Goal: Task Accomplishment & Management: Manage account settings

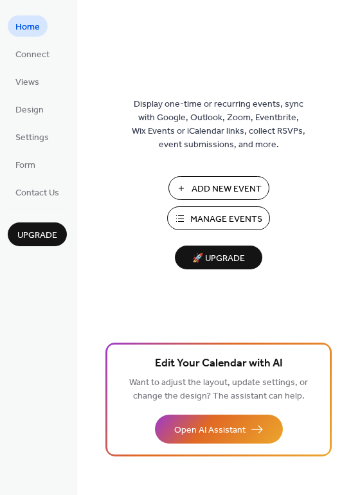
click at [226, 188] on span "Add New Event" at bounding box center [226, 188] width 70 height 13
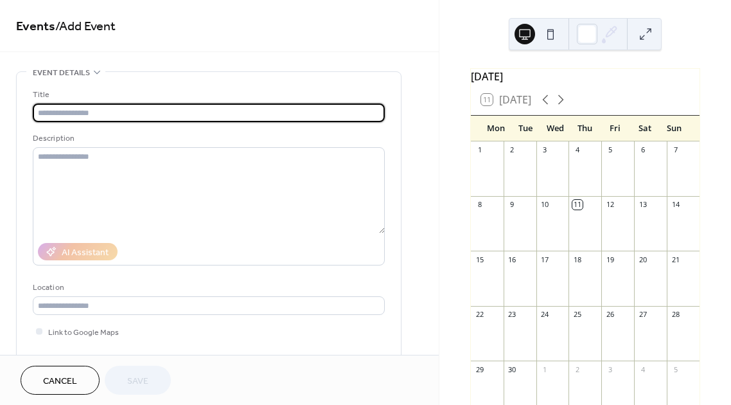
click at [240, 116] on input "text" at bounding box center [209, 112] width 352 height 19
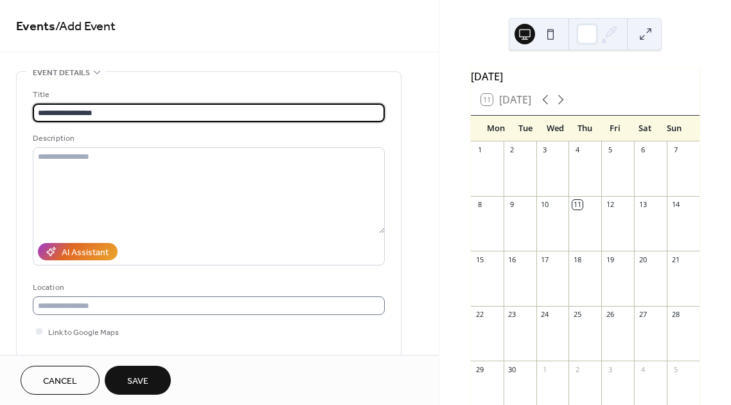
type input "**********"
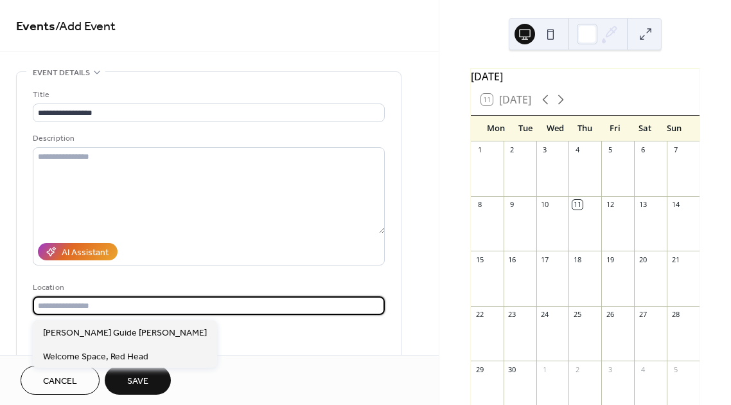
click at [233, 302] on input "text" at bounding box center [209, 305] width 352 height 19
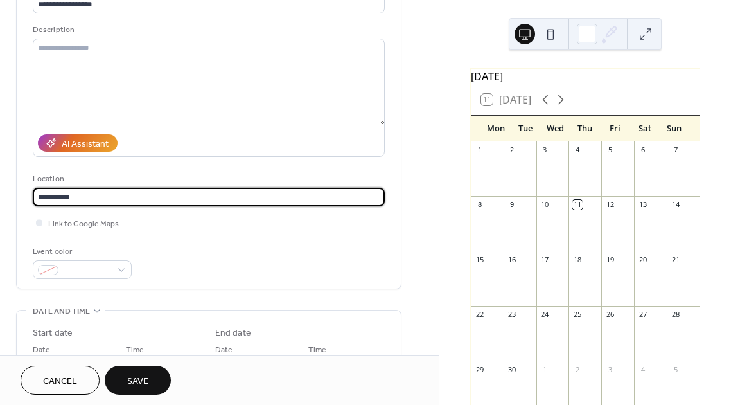
scroll to position [110, 0]
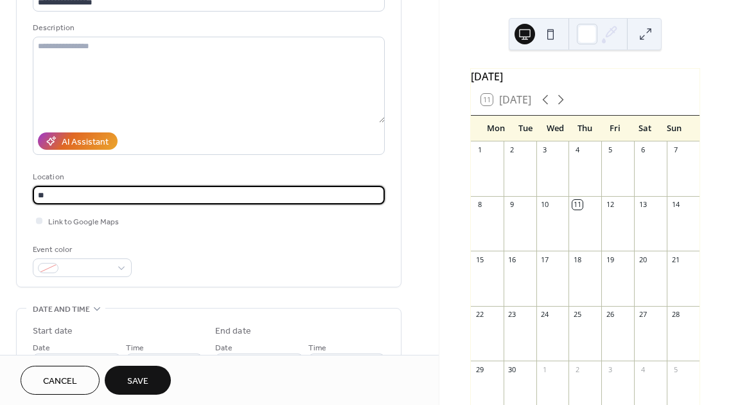
type input "*"
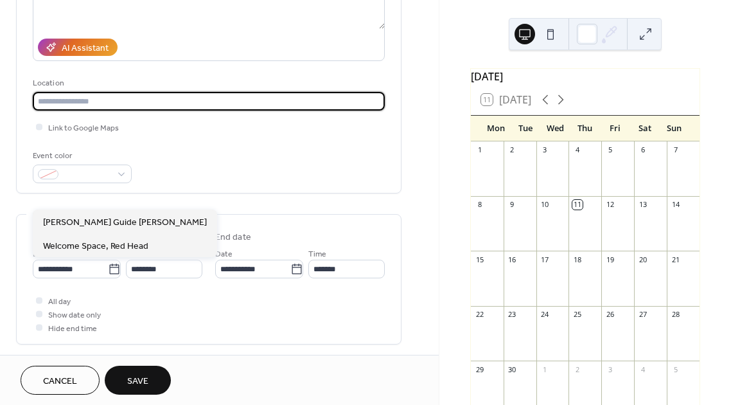
scroll to position [218, 0]
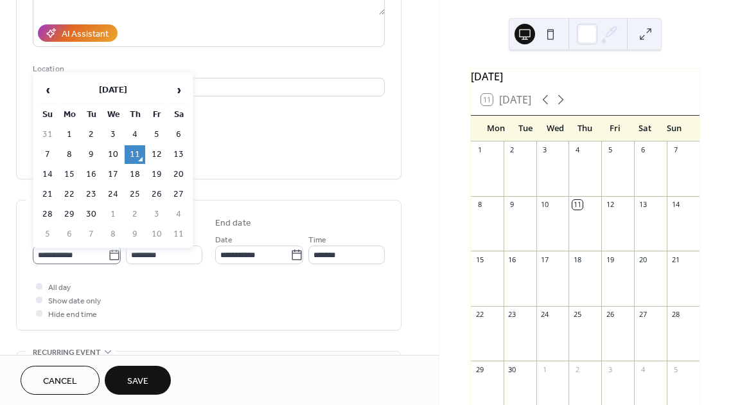
click at [112, 261] on icon at bounding box center [114, 255] width 13 height 13
click at [108, 264] on input "**********" at bounding box center [70, 254] width 75 height 19
click at [94, 215] on td "30" at bounding box center [91, 214] width 21 height 19
type input "**********"
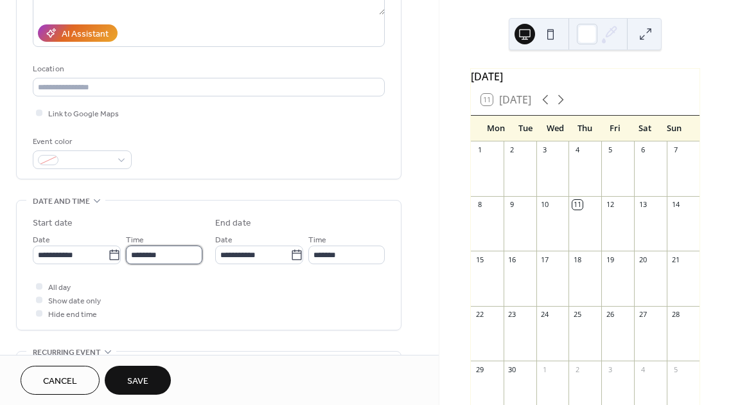
click at [149, 257] on input "********" at bounding box center [164, 254] width 76 height 19
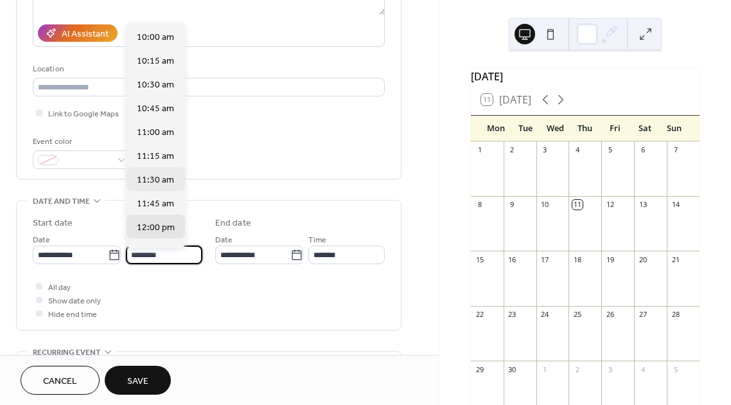
scroll to position [947, 0]
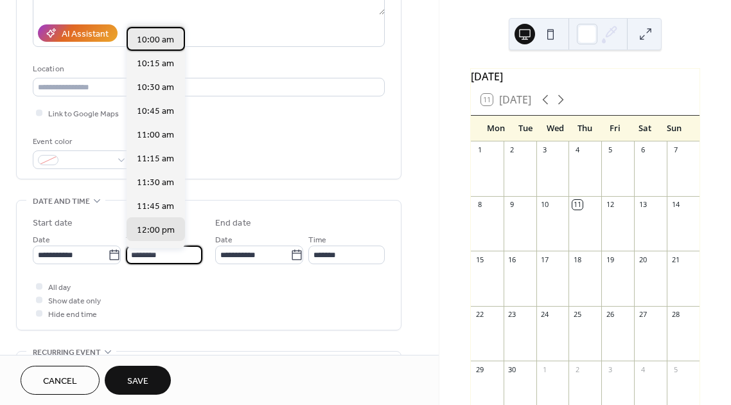
click at [150, 31] on div "10:00 am" at bounding box center [156, 39] width 58 height 24
type input "********"
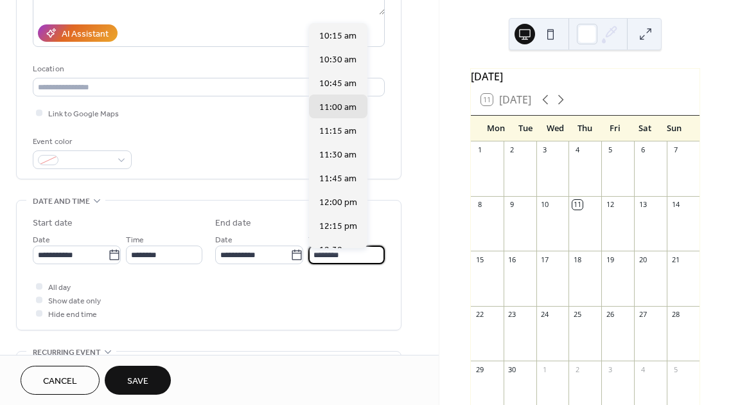
click at [344, 259] on input "********" at bounding box center [346, 254] width 76 height 19
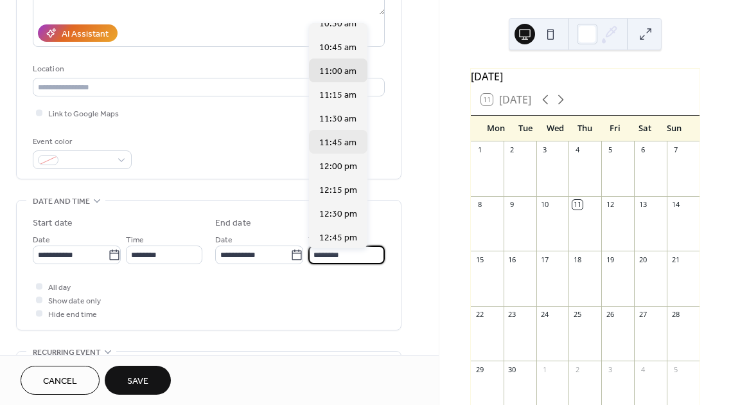
scroll to position [44, 0]
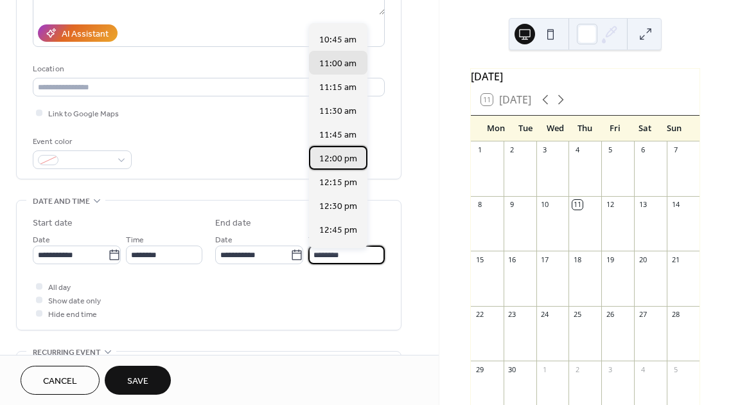
click at [340, 162] on span "12:00 pm" at bounding box center [338, 158] width 38 height 13
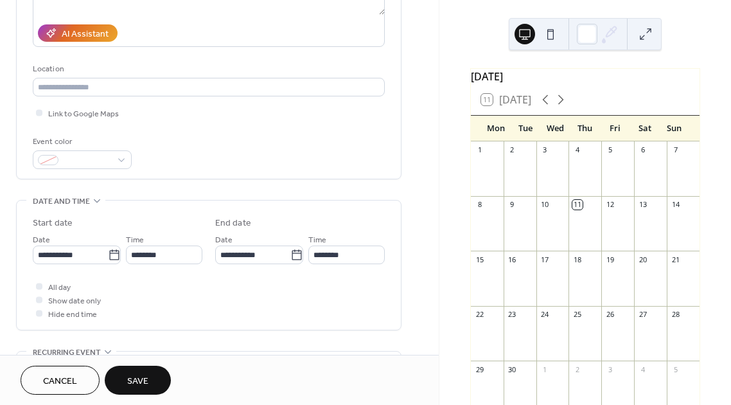
type input "********"
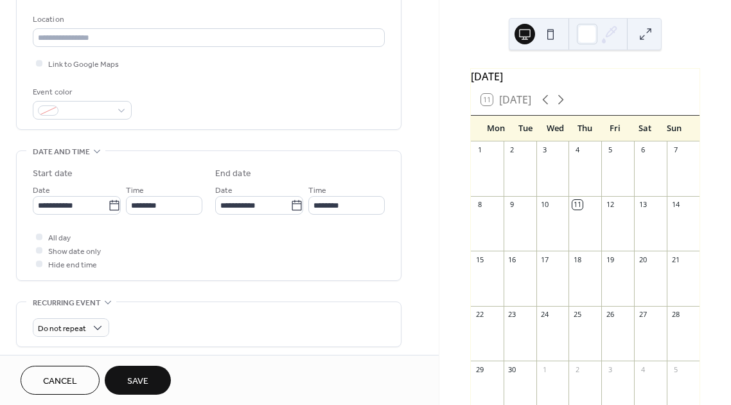
scroll to position [272, 0]
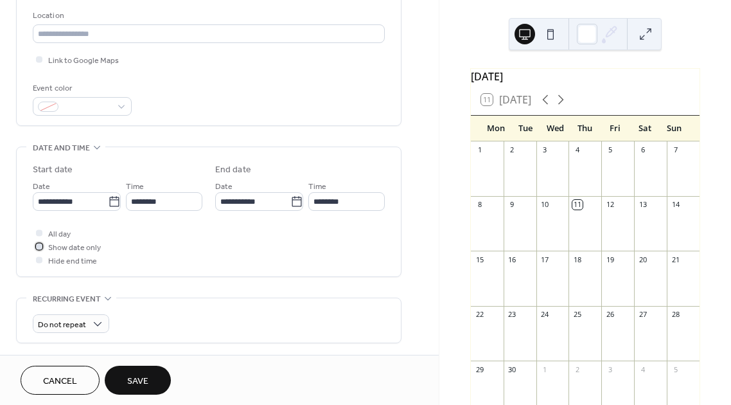
click at [41, 249] on div at bounding box center [39, 246] width 6 height 6
click at [40, 236] on div at bounding box center [39, 232] width 6 height 6
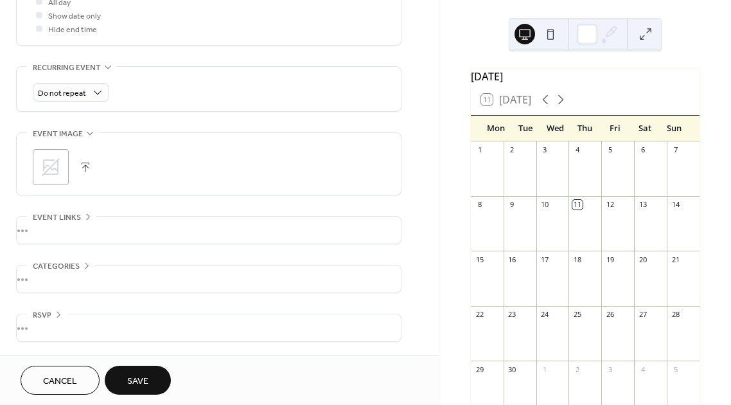
scroll to position [507, 0]
click at [139, 385] on span "Save" at bounding box center [137, 380] width 21 height 13
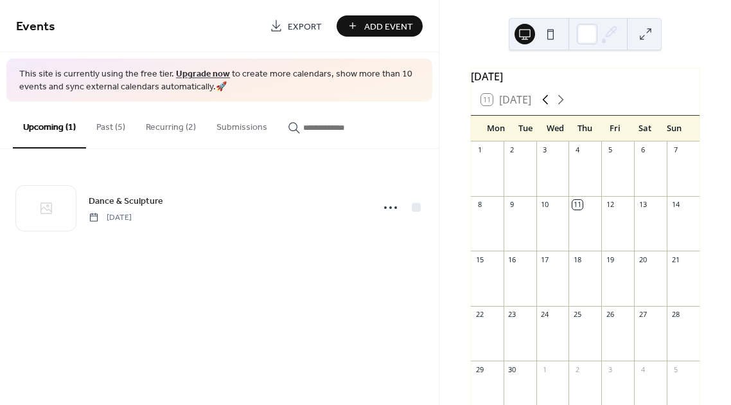
click at [547, 105] on icon at bounding box center [545, 100] width 6 height 10
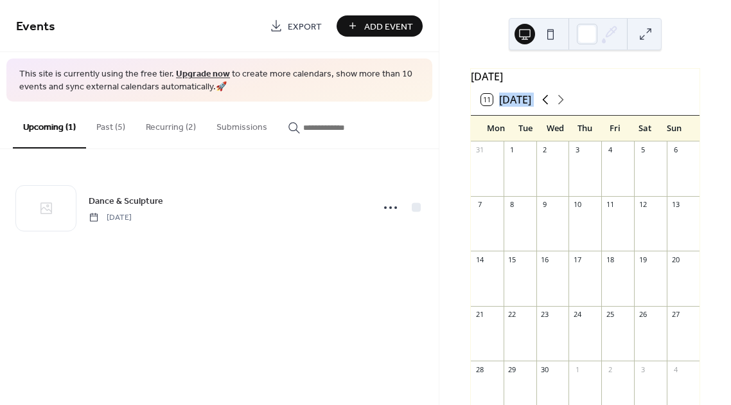
click at [547, 105] on icon at bounding box center [545, 100] width 6 height 10
click at [566, 107] on icon at bounding box center [560, 99] width 15 height 15
click at [501, 224] on div "Silky Oak Nature Program" at bounding box center [528, 218] width 92 height 11
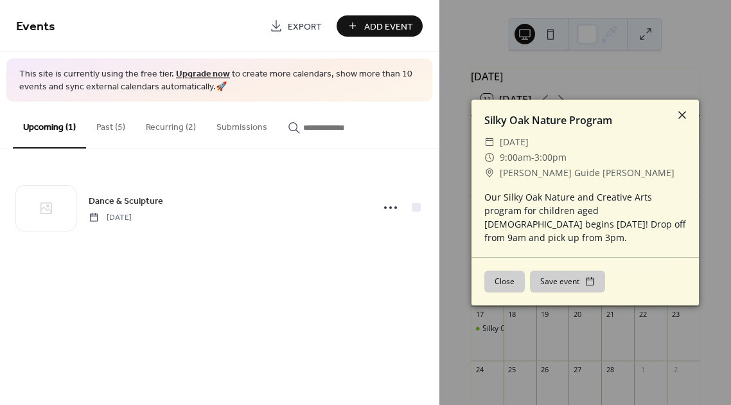
click at [685, 121] on icon at bounding box center [681, 114] width 15 height 15
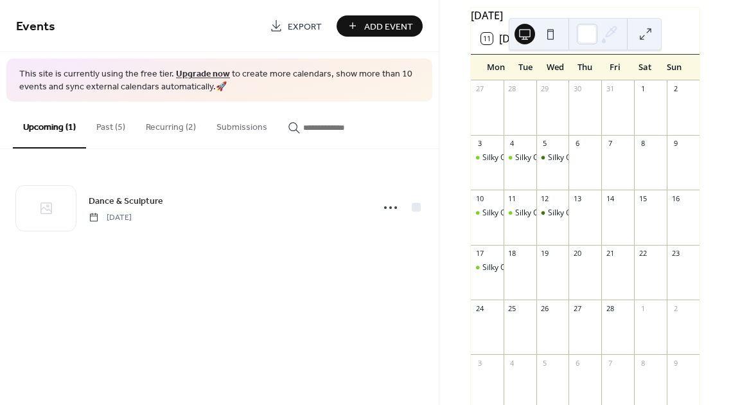
scroll to position [63, 0]
click at [147, 121] on button "Recurring (2)" at bounding box center [171, 124] width 71 height 46
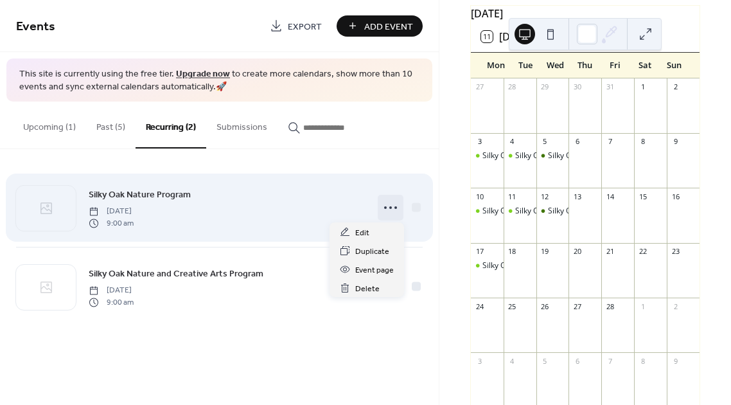
click at [384, 210] on icon at bounding box center [390, 207] width 21 height 21
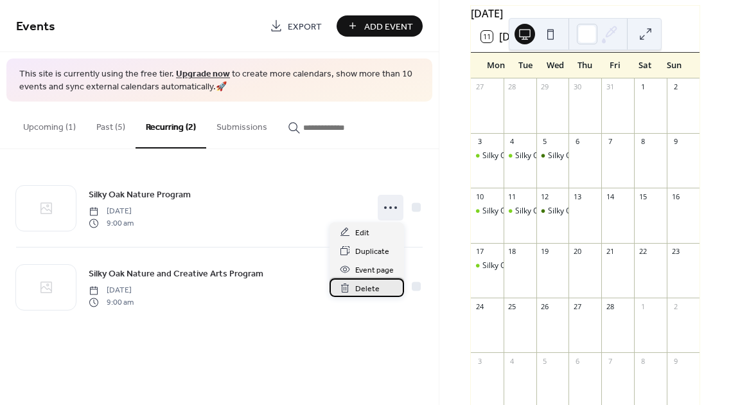
click at [375, 288] on span "Delete" at bounding box center [367, 288] width 24 height 13
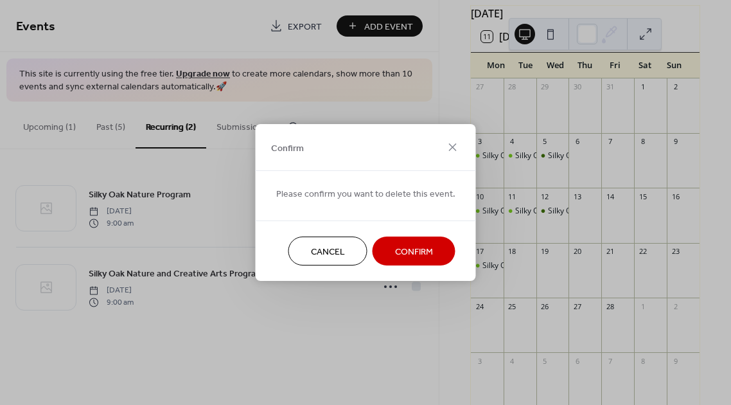
click at [389, 257] on button "Confirm" at bounding box center [414, 250] width 83 height 29
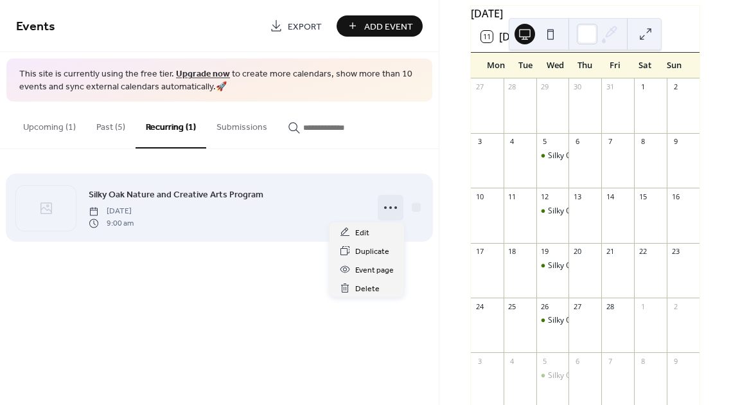
click at [391, 208] on icon at bounding box center [390, 207] width 21 height 21
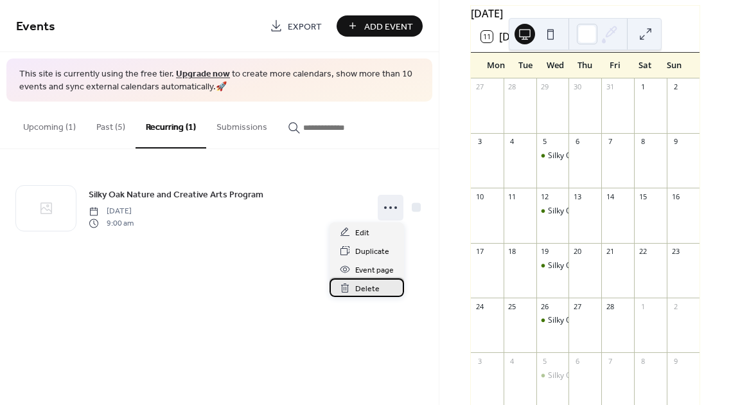
click at [378, 286] on span "Delete" at bounding box center [367, 288] width 24 height 13
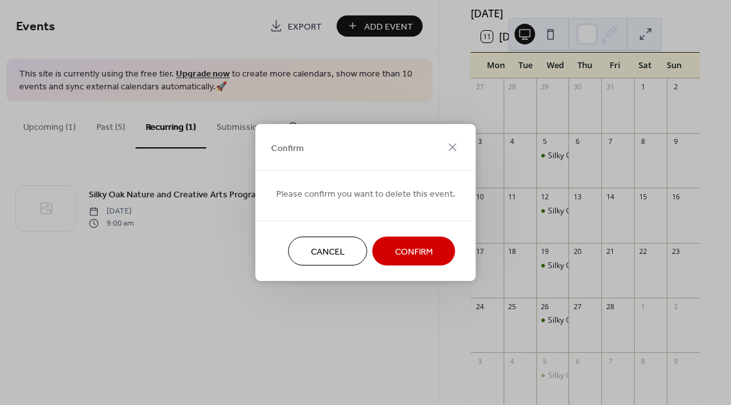
click at [403, 247] on span "Confirm" at bounding box center [414, 251] width 38 height 13
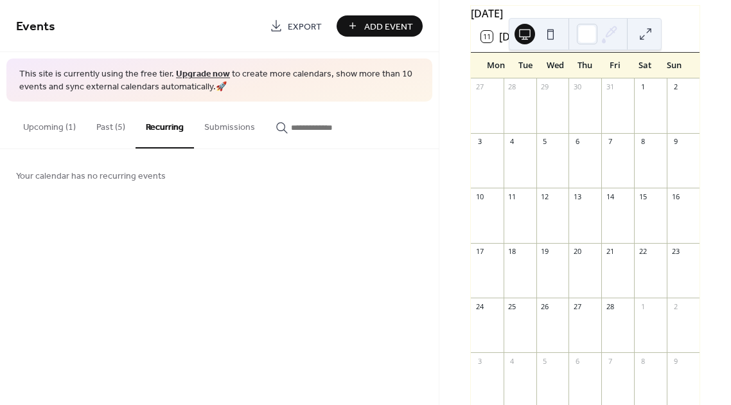
click at [122, 125] on button "Past (5)" at bounding box center [110, 124] width 49 height 46
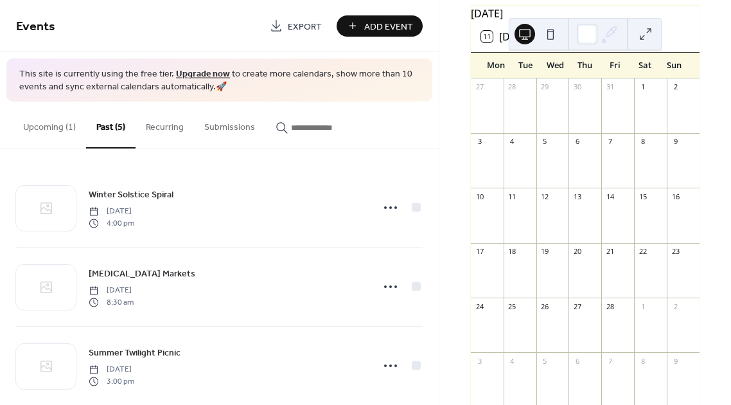
click at [69, 123] on button "Upcoming (1)" at bounding box center [49, 124] width 73 height 46
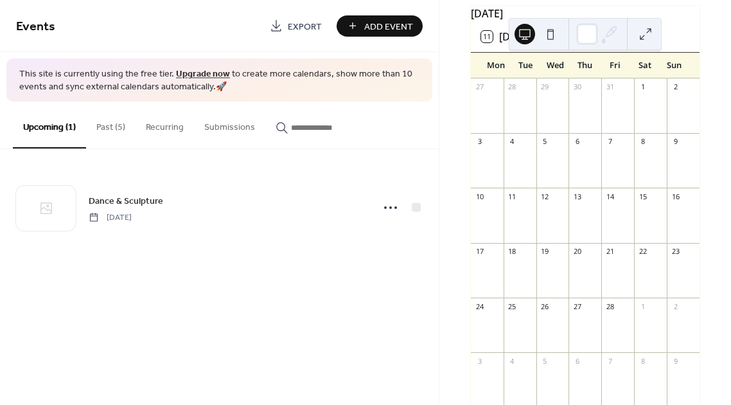
click at [721, 268] on div "[DATE] 11 [DATE] Mon Tue Wed Thu Fri Sat Sun 27 28 29 30 31 1 2 3 4 5 6 7 8 9 1…" at bounding box center [585, 202] width 292 height 405
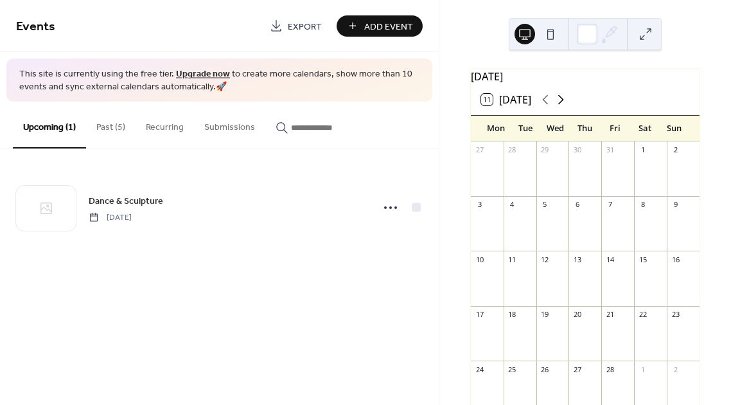
click at [563, 105] on icon at bounding box center [560, 99] width 15 height 15
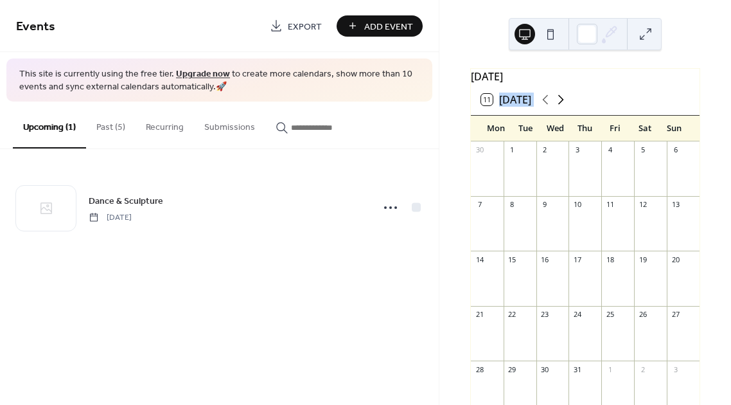
click at [563, 105] on icon at bounding box center [560, 99] width 15 height 15
click at [544, 105] on icon at bounding box center [545, 99] width 15 height 15
click at [547, 107] on icon at bounding box center [545, 99] width 15 height 15
click at [646, 334] on div "Winter Solstice Spiral" at bounding box center [684, 328] width 76 height 11
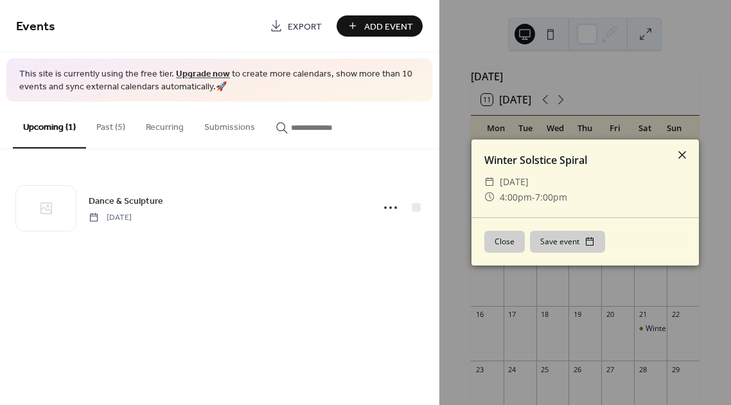
click at [682, 154] on icon at bounding box center [682, 155] width 8 height 8
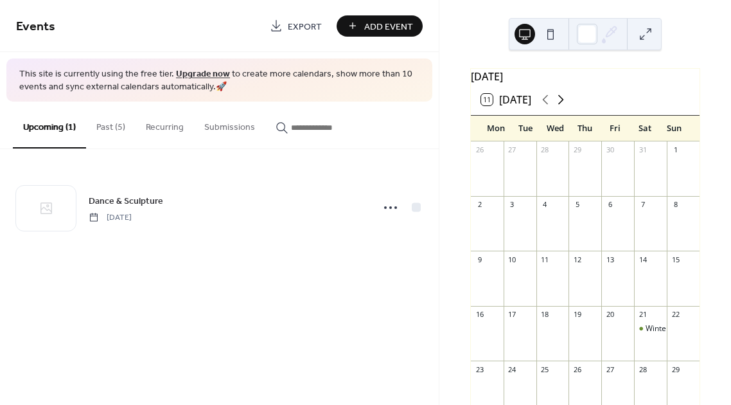
click at [565, 106] on icon at bounding box center [560, 99] width 15 height 15
click at [565, 107] on icon at bounding box center [560, 99] width 15 height 15
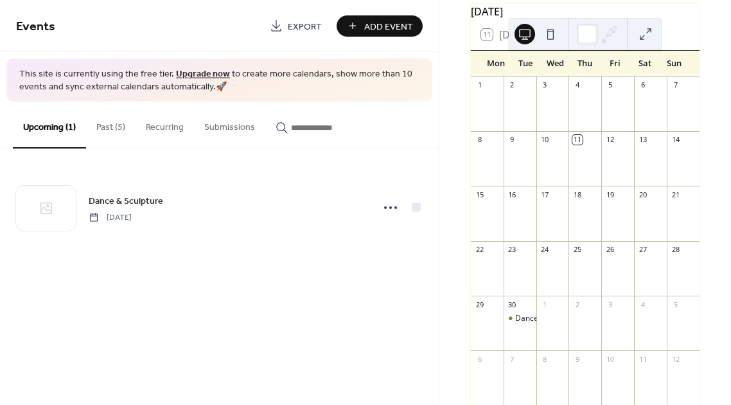
scroll to position [66, 0]
click at [374, 25] on span "Add Event" at bounding box center [388, 26] width 49 height 13
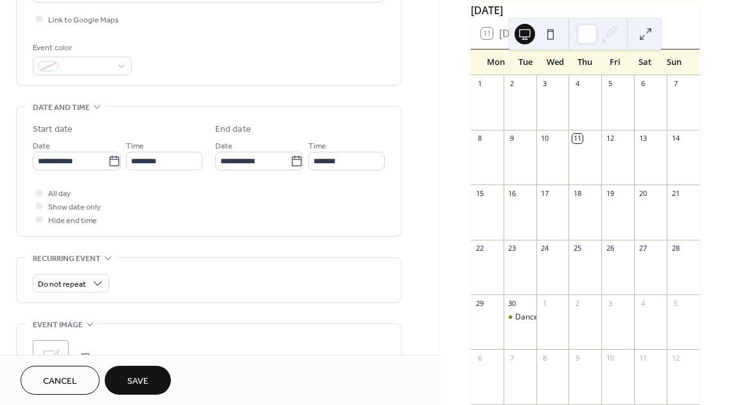
scroll to position [317, 0]
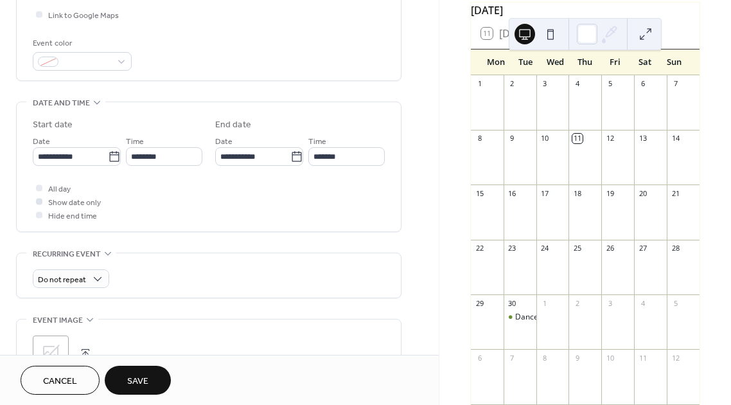
type input "**********"
click at [39, 207] on div at bounding box center [39, 201] width 13 height 13
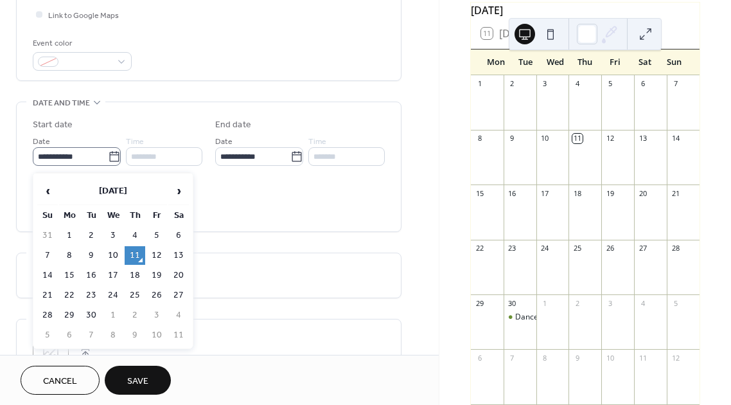
click at [108, 161] on icon at bounding box center [114, 156] width 13 height 13
click at [107, 161] on input "**********" at bounding box center [70, 156] width 75 height 19
click at [117, 316] on td "1" at bounding box center [113, 315] width 21 height 19
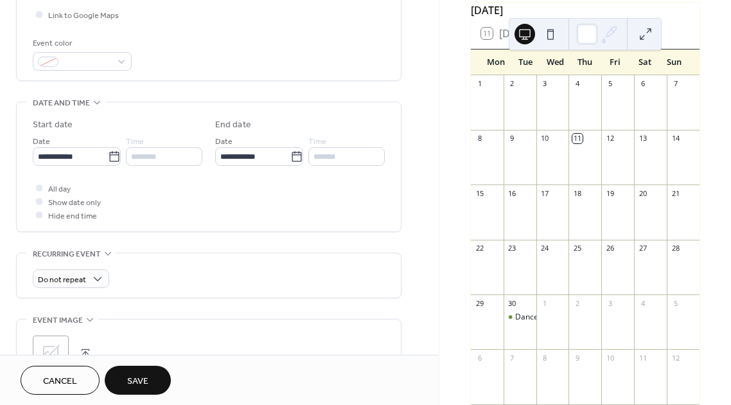
type input "**********"
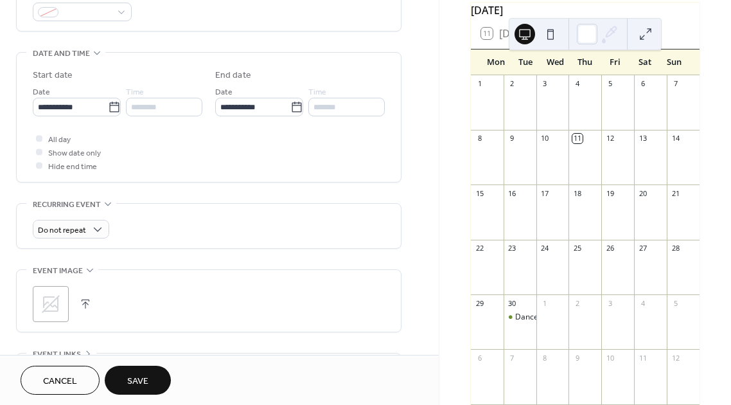
scroll to position [383, 0]
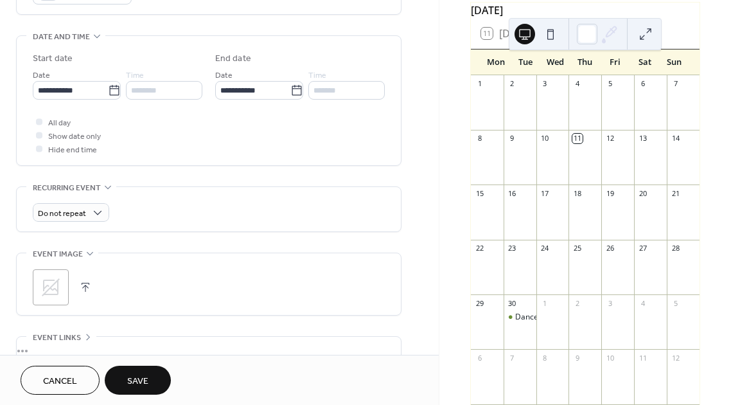
click at [158, 389] on button "Save" at bounding box center [138, 379] width 66 height 29
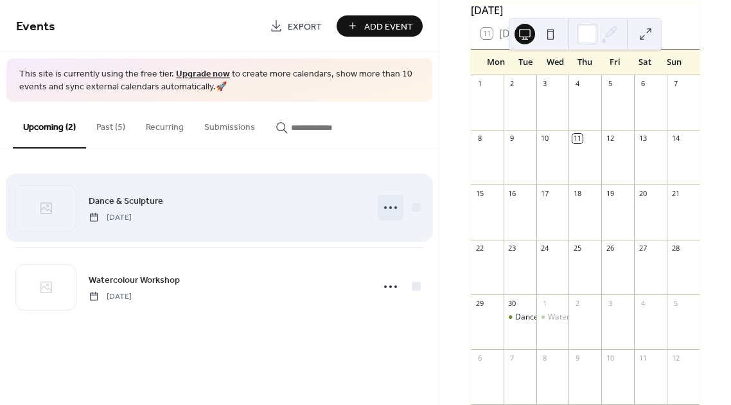
click at [394, 207] on circle at bounding box center [395, 207] width 3 height 3
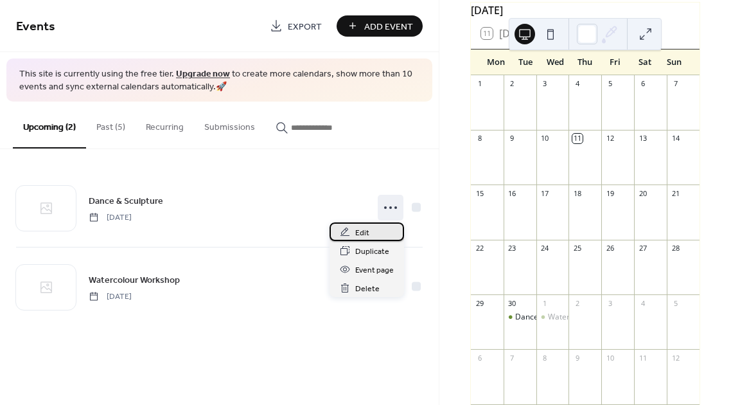
click at [383, 233] on div "Edit" at bounding box center [367, 231] width 75 height 19
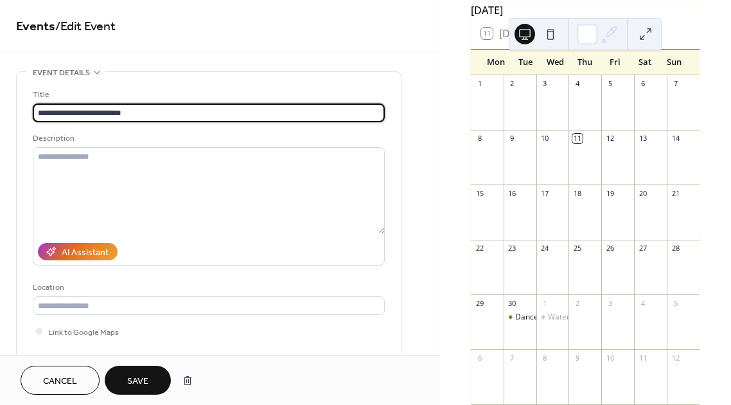
type input "**********"
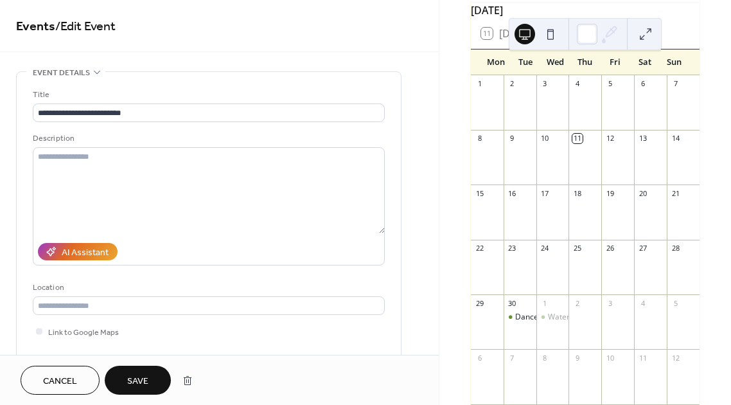
click at [136, 376] on span "Save" at bounding box center [137, 380] width 21 height 13
